Goal: Task Accomplishment & Management: Complete application form

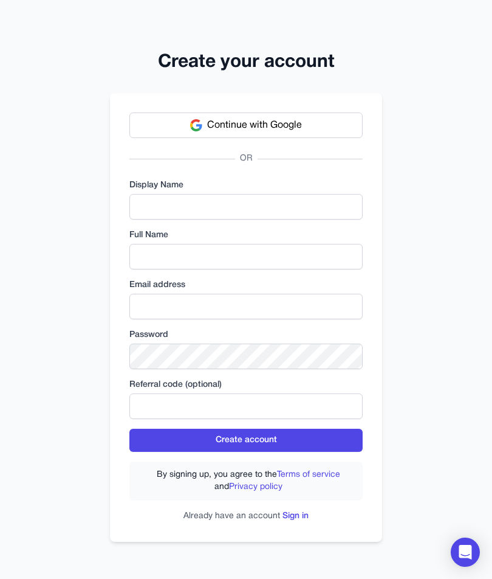
click at [280, 127] on span "Continue with Google" at bounding box center [254, 125] width 95 height 15
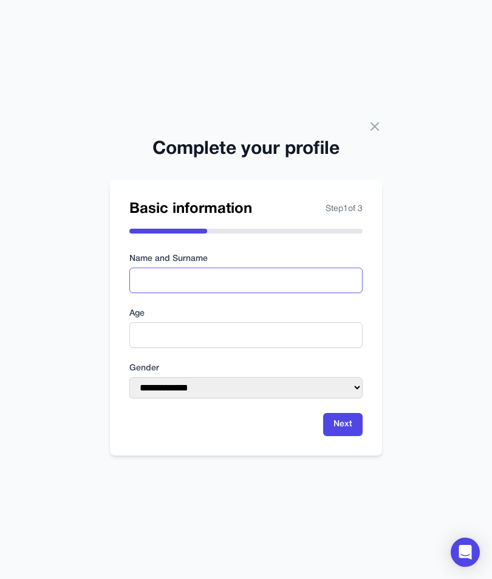
click at [276, 287] on input "text" at bounding box center [245, 280] width 233 height 26
type input "**********"
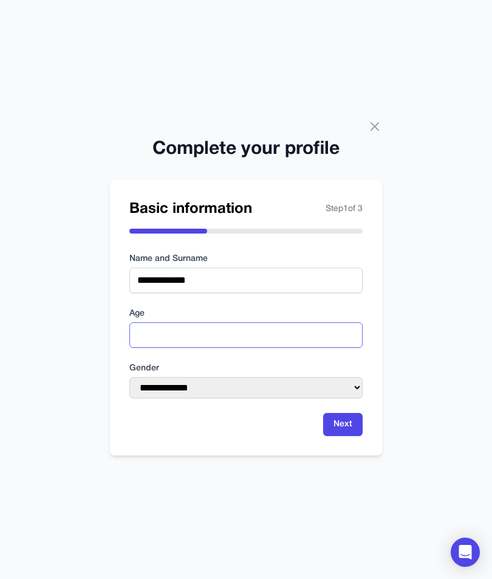
click at [160, 331] on input "number" at bounding box center [245, 335] width 233 height 26
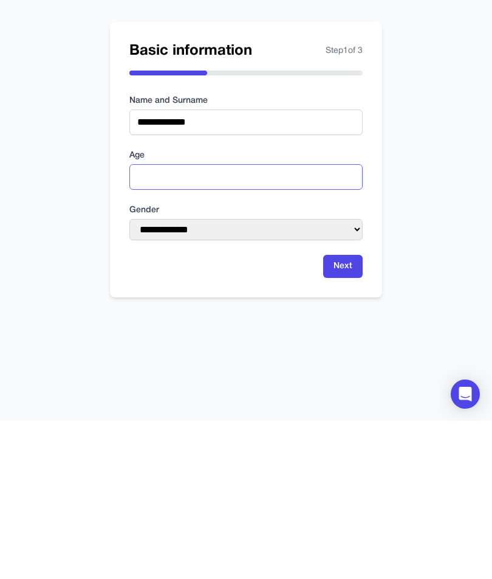
type input "**"
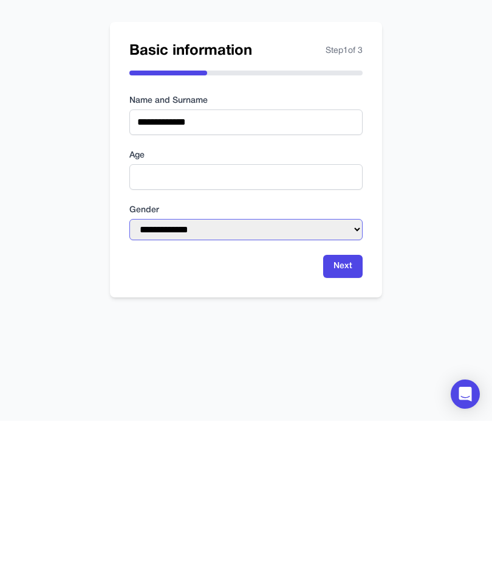
click at [332, 377] on select "**********" at bounding box center [245, 387] width 233 height 21
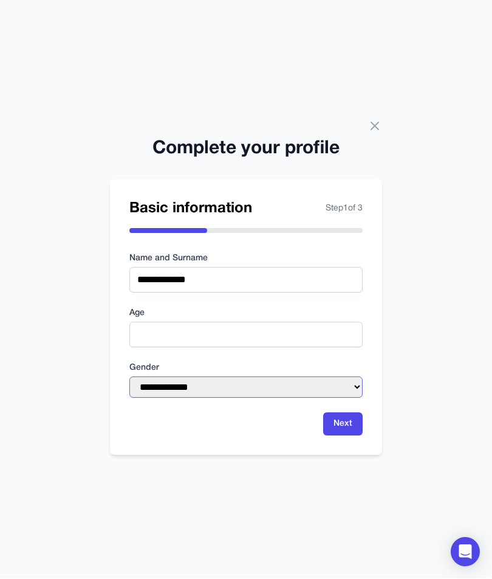
select select "******"
click at [362, 424] on button "Next" at bounding box center [343, 424] width 40 height 23
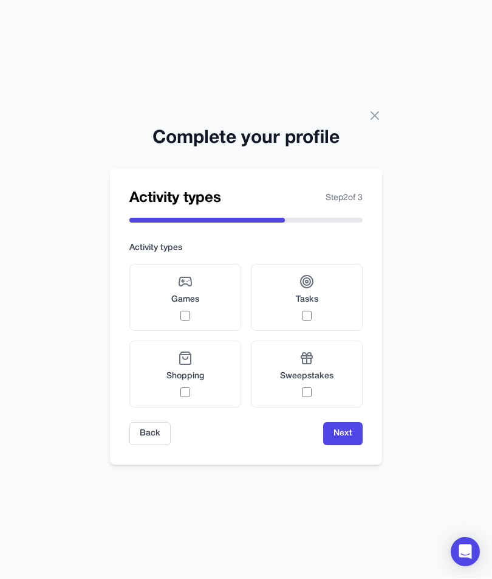
click at [223, 313] on label "Games" at bounding box center [185, 297] width 112 height 67
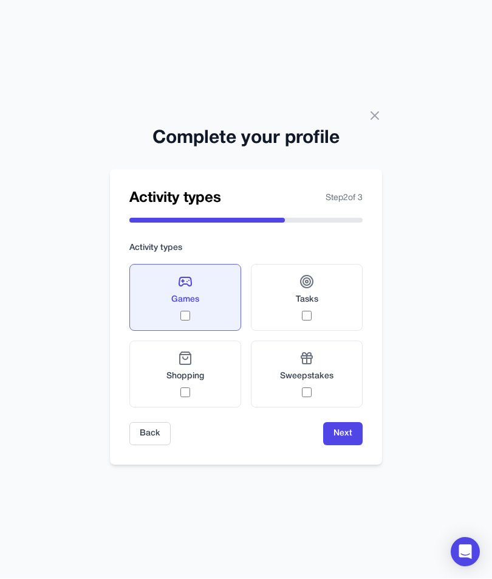
click at [317, 306] on div "Tasks" at bounding box center [307, 298] width 22 height 46
click at [325, 301] on label "Tasks" at bounding box center [307, 297] width 112 height 67
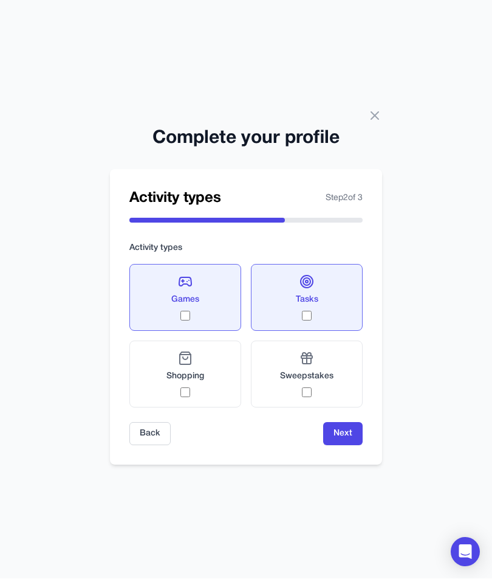
click at [215, 395] on label "Shopping" at bounding box center [185, 374] width 112 height 67
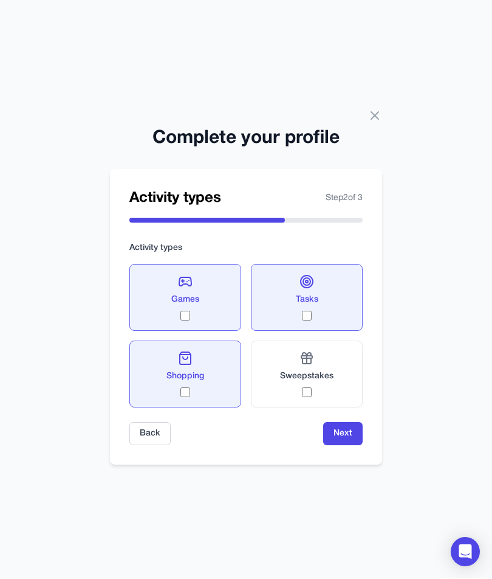
click at [329, 384] on div "Sweepstakes" at bounding box center [306, 374] width 53 height 46
click at [315, 386] on div "Sweepstakes" at bounding box center [306, 374] width 53 height 46
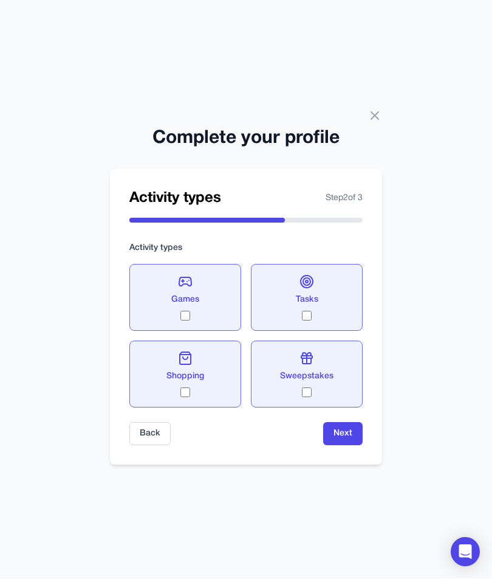
click at [347, 431] on button "Next" at bounding box center [343, 433] width 40 height 23
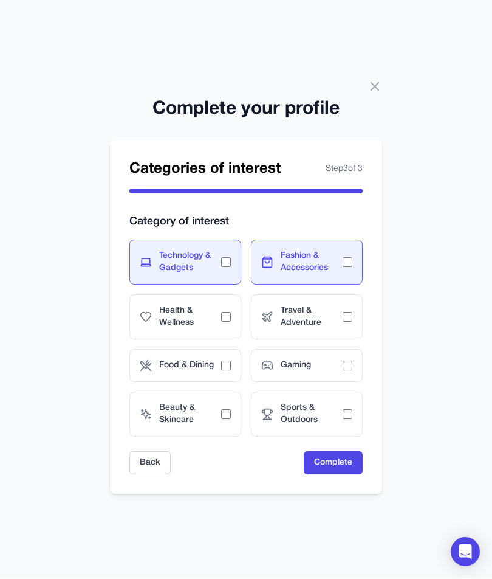
click at [238, 314] on div "Health & Wellness" at bounding box center [185, 317] width 112 height 45
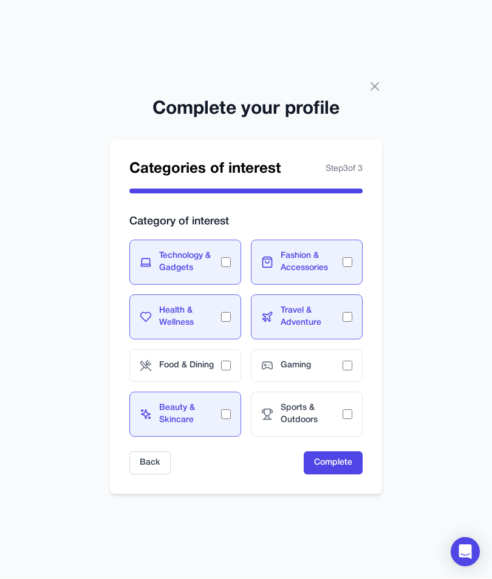
click at [238, 349] on div "Food & Dining" at bounding box center [185, 365] width 112 height 33
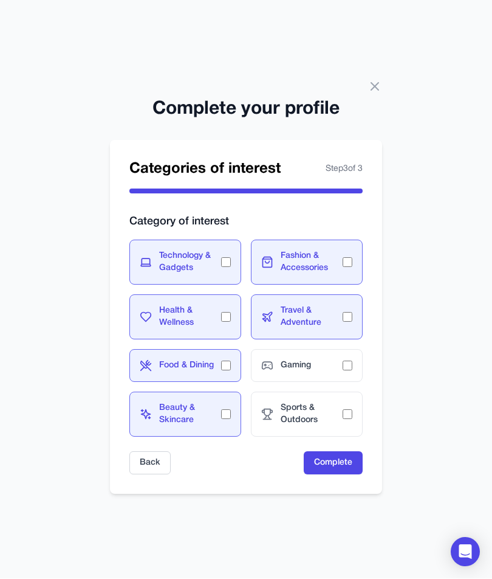
click at [345, 354] on div "Gaming" at bounding box center [307, 365] width 112 height 33
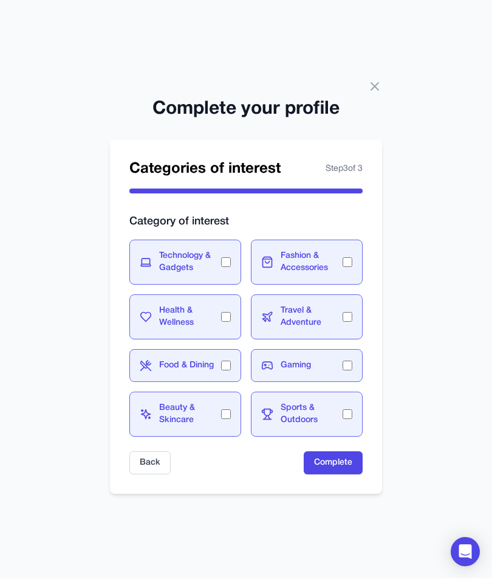
click at [356, 463] on button "Complete" at bounding box center [333, 463] width 59 height 23
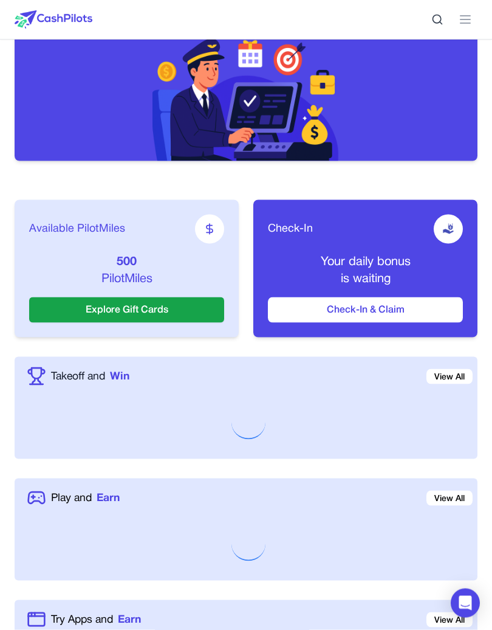
click at [410, 308] on button "Check-In & Claim" at bounding box center [365, 310] width 195 height 26
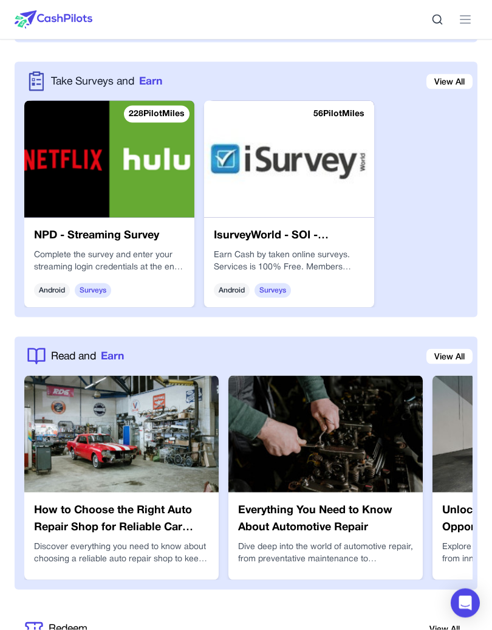
scroll to position [2069, 0]
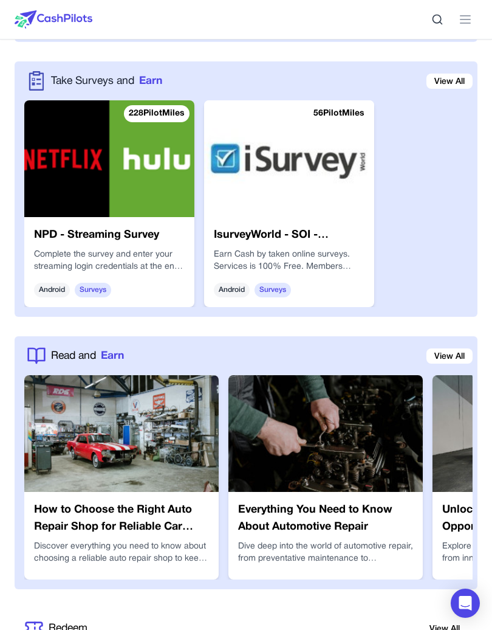
click at [455, 81] on link "View All" at bounding box center [450, 81] width 46 height 15
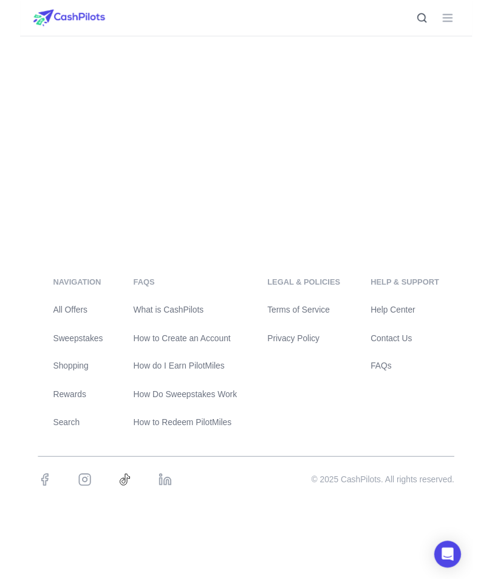
scroll to position [826, 0]
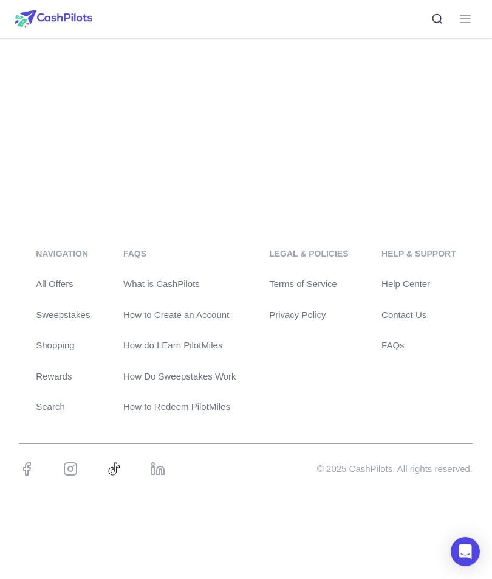
click at [123, 349] on link "How do I Earn PilotMiles" at bounding box center [179, 346] width 113 height 14
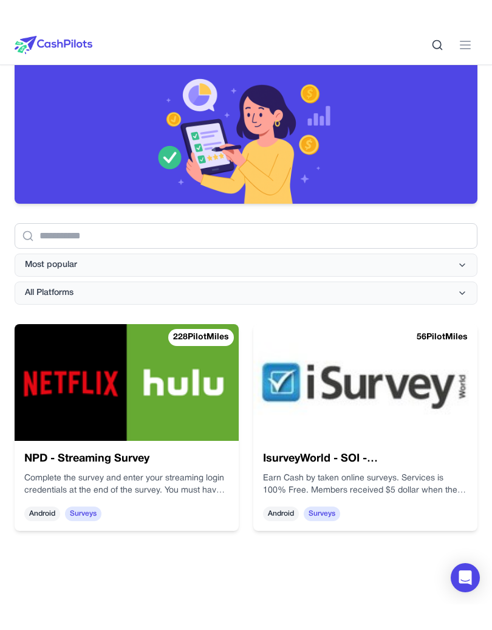
scroll to position [100, 0]
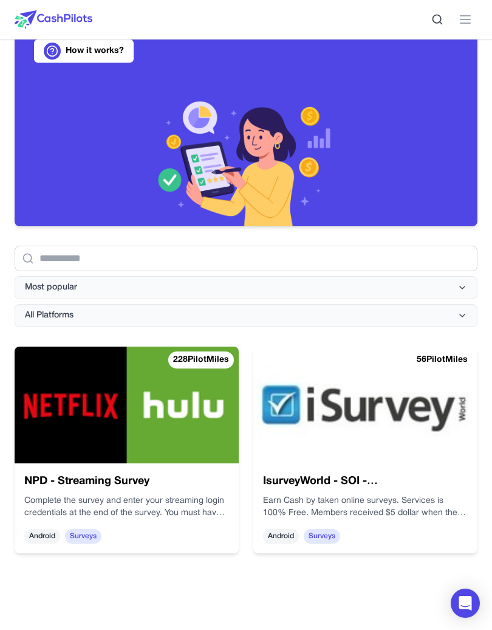
click at [446, 298] on button "Most popular" at bounding box center [246, 287] width 463 height 23
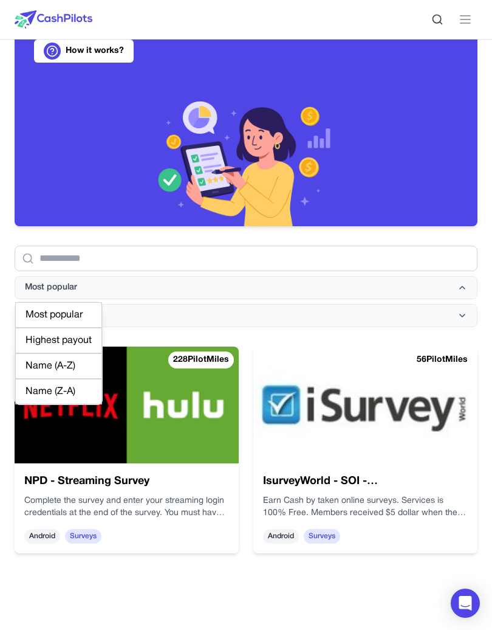
click at [72, 326] on div "Most popular" at bounding box center [58, 315] width 87 height 26
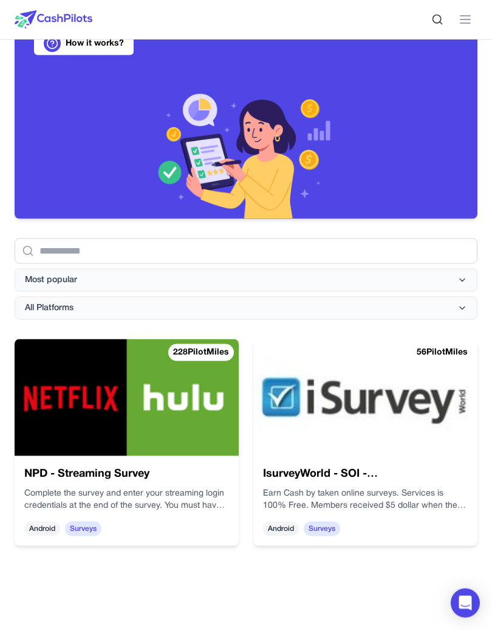
scroll to position [111, 0]
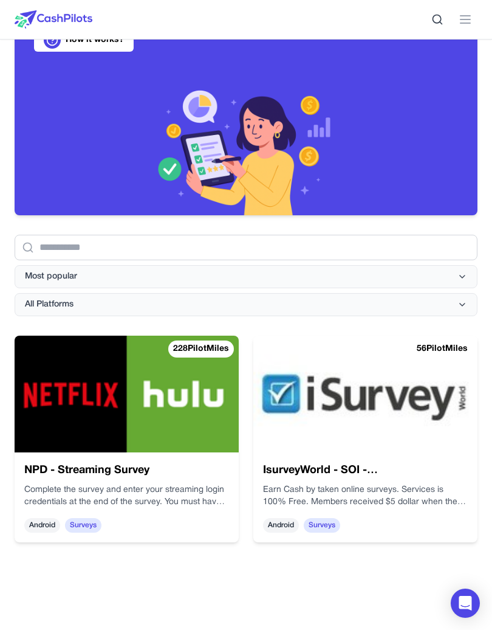
click at [410, 377] on img at bounding box center [365, 393] width 224 height 117
